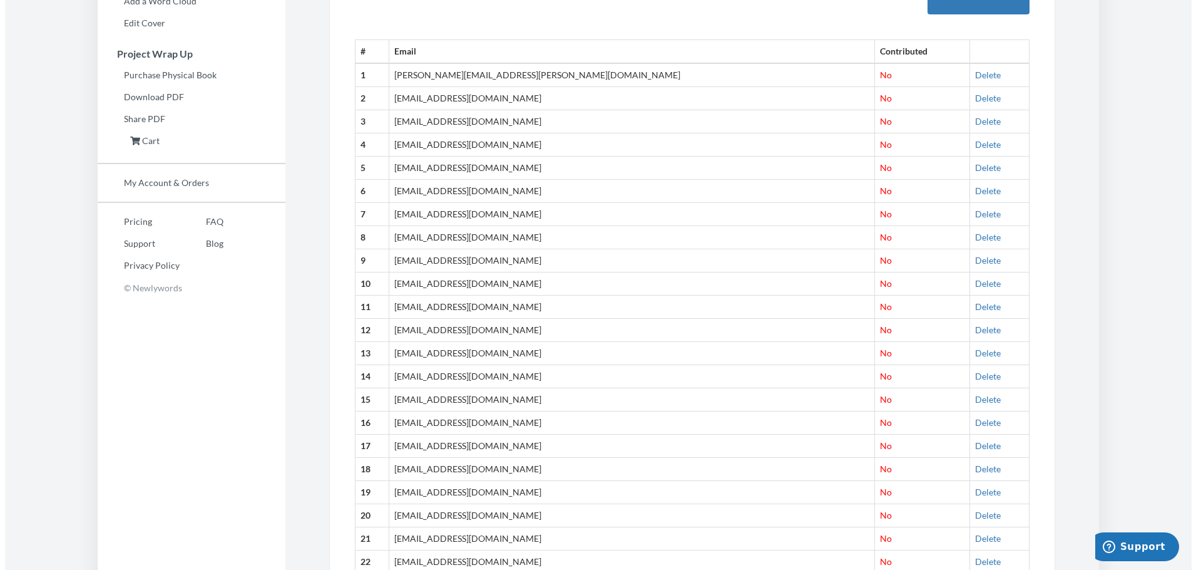
scroll to position [69, 0]
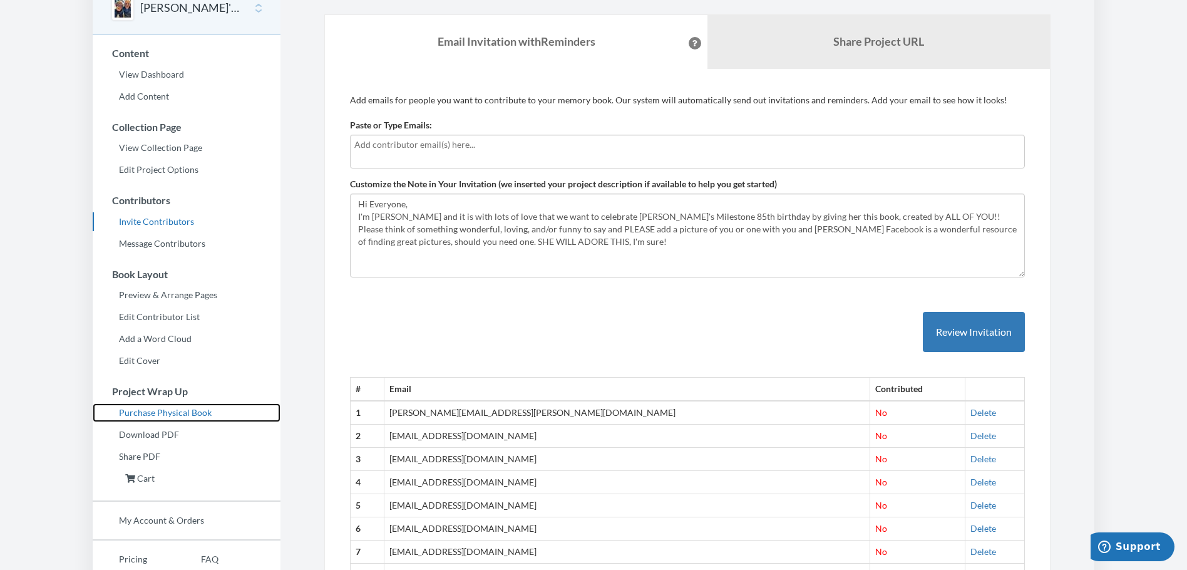
click at [202, 414] on link "Purchase Physical Book" at bounding box center [187, 412] width 188 height 19
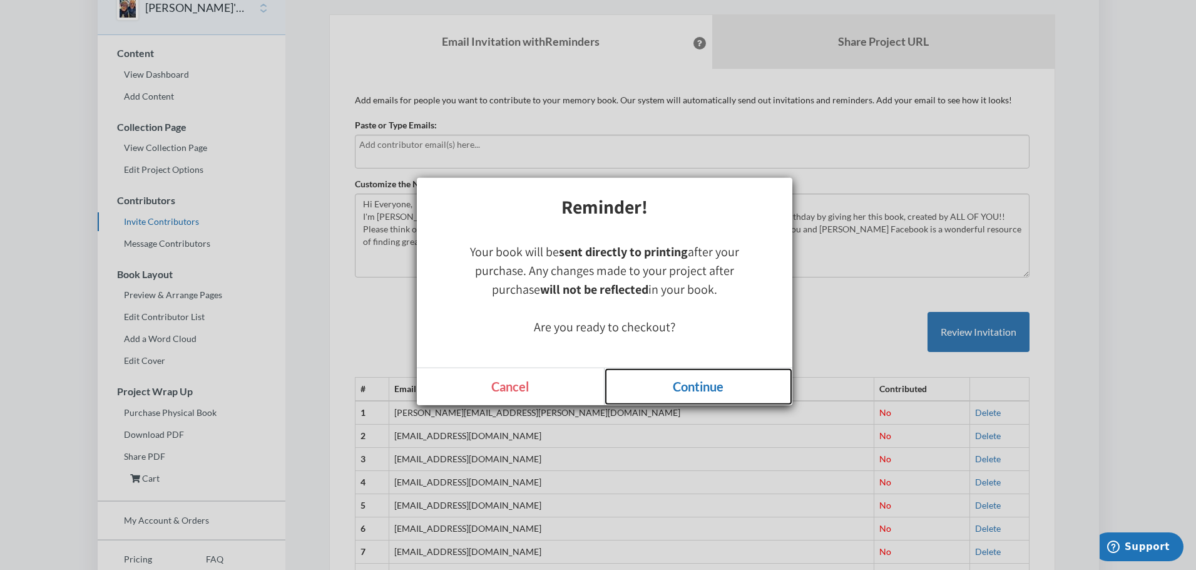
click at [678, 388] on link "Continue" at bounding box center [699, 386] width 188 height 37
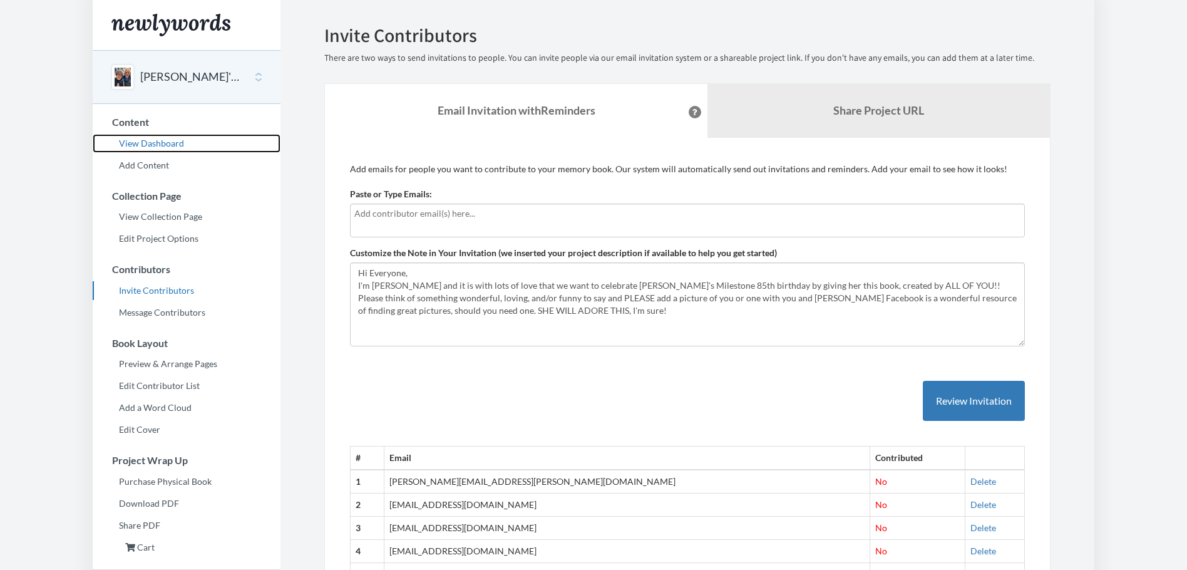
click at [178, 136] on link "View Dashboard" at bounding box center [187, 143] width 188 height 19
click at [175, 141] on link "View Dashboard" at bounding box center [187, 143] width 188 height 19
